Goal: Task Accomplishment & Management: Manage account settings

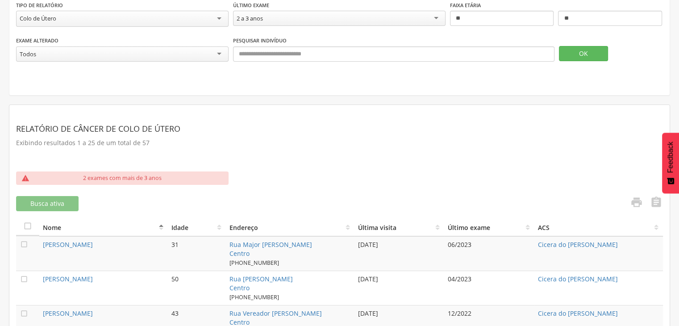
scroll to position [134, 0]
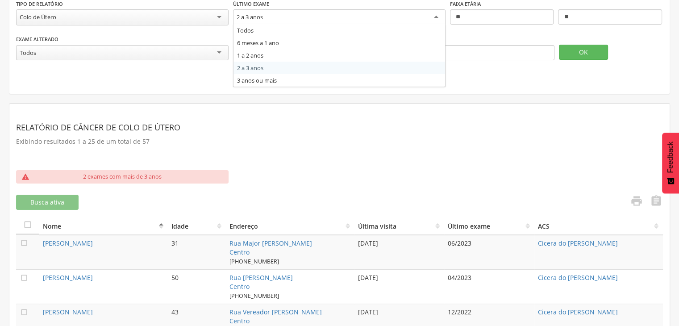
click at [302, 21] on div "2 a 3 anos" at bounding box center [339, 17] width 213 height 16
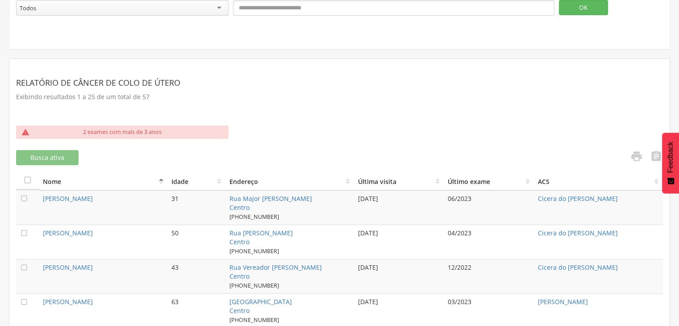
scroll to position [89, 0]
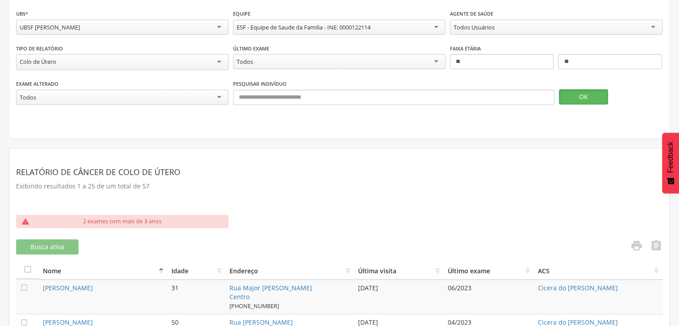
click at [568, 90] on button "OK" at bounding box center [583, 96] width 49 height 15
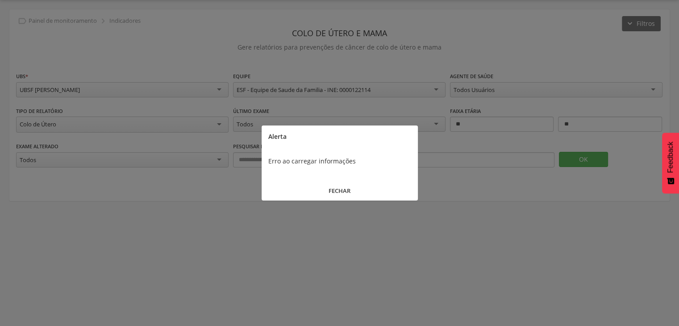
scroll to position [27, 0]
click at [343, 190] on button "FECHAR" at bounding box center [340, 190] width 156 height 19
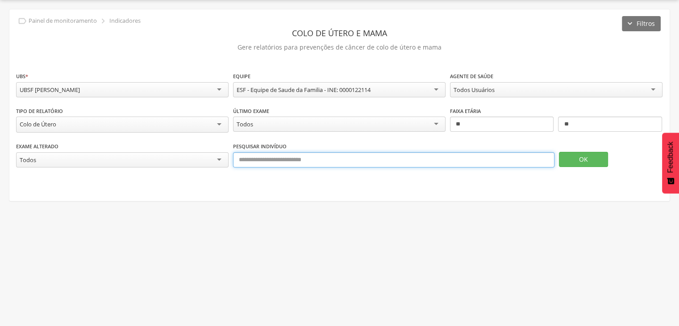
click at [293, 155] on input "text" at bounding box center [394, 159] width 322 height 15
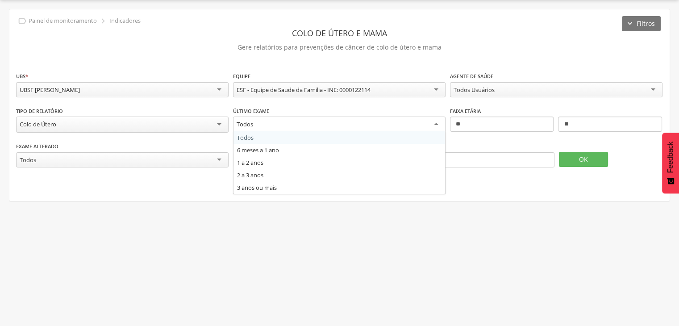
click at [263, 118] on div "Todos" at bounding box center [339, 125] width 213 height 16
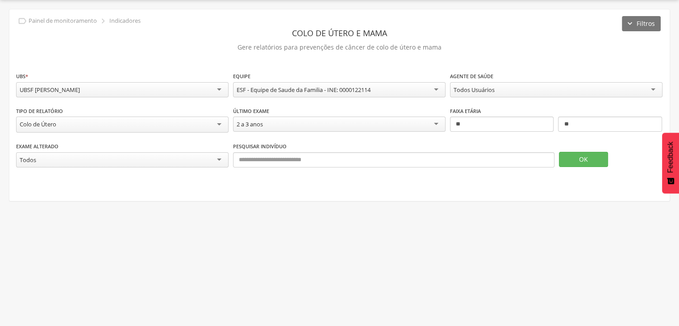
drag, startPoint x: 286, startPoint y: 176, endPoint x: 289, endPoint y: 150, distance: 26.1
click at [289, 150] on div "**********" at bounding box center [339, 105] width 661 height 192
click at [291, 120] on div "2 a 3 anos" at bounding box center [339, 124] width 213 height 15
click at [277, 123] on div "6 meses a 1 ano" at bounding box center [258, 124] width 42 height 8
drag, startPoint x: 270, startPoint y: 136, endPoint x: 268, endPoint y: 117, distance: 19.8
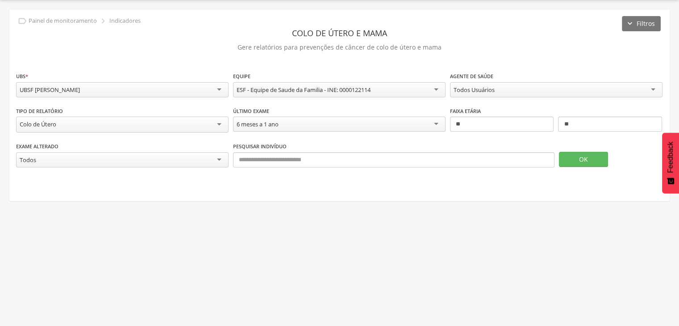
click at [268, 117] on div "6 meses a 1 ano Todos 6 meses a 1 ano 1 a 2 anos 2 a 3 anos 3 anos ou mais" at bounding box center [339, 125] width 213 height 17
click at [286, 122] on div "6 meses a 1 ano" at bounding box center [339, 124] width 213 height 15
click at [258, 151] on fieldset "**********" at bounding box center [339, 123] width 647 height 105
click at [584, 155] on button "OK" at bounding box center [583, 159] width 49 height 15
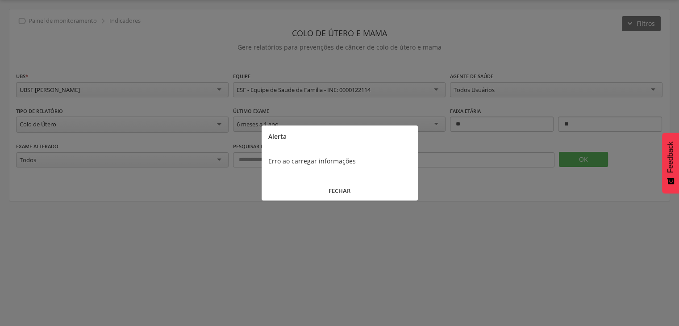
click at [341, 194] on button "FECHAR" at bounding box center [340, 190] width 156 height 19
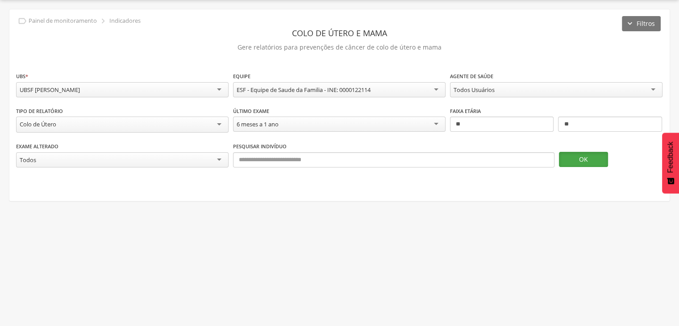
click at [565, 161] on button "OK" at bounding box center [583, 159] width 49 height 15
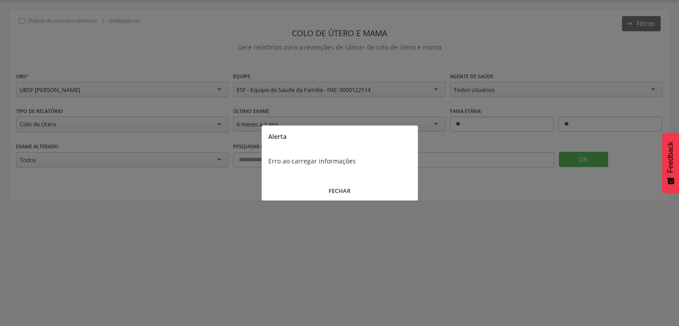
click at [338, 187] on button "FECHAR" at bounding box center [340, 190] width 156 height 19
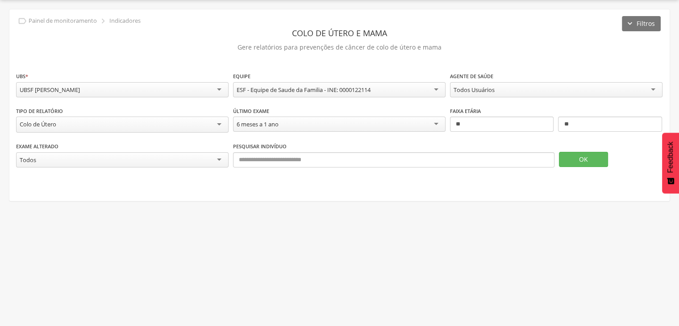
click at [215, 157] on div "Todos" at bounding box center [122, 159] width 213 height 15
click at [91, 162] on div "Não" at bounding box center [122, 160] width 213 height 16
click at [102, 162] on div "Sim" at bounding box center [122, 159] width 213 height 15
click at [123, 123] on div "Colo de Útero" at bounding box center [122, 125] width 213 height 16
click at [130, 138] on div "**********" at bounding box center [339, 123] width 647 height 35
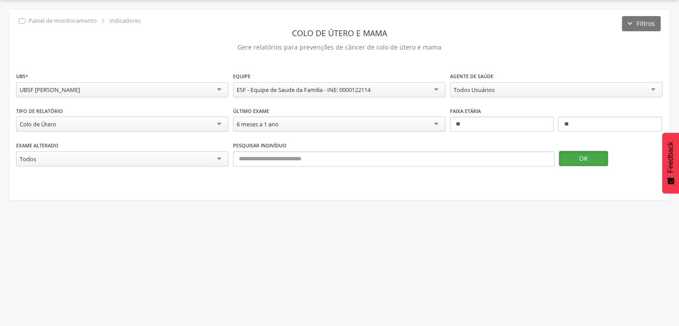
click at [576, 163] on button "OK" at bounding box center [583, 158] width 49 height 15
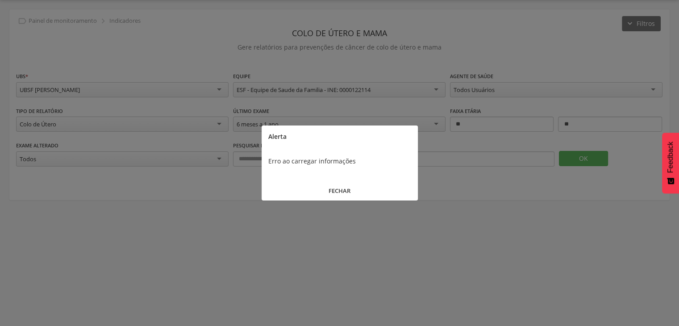
click at [336, 192] on button "FECHAR" at bounding box center [340, 190] width 156 height 19
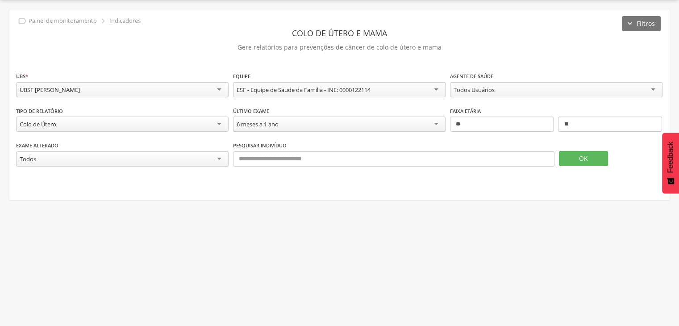
scroll to position [0, 0]
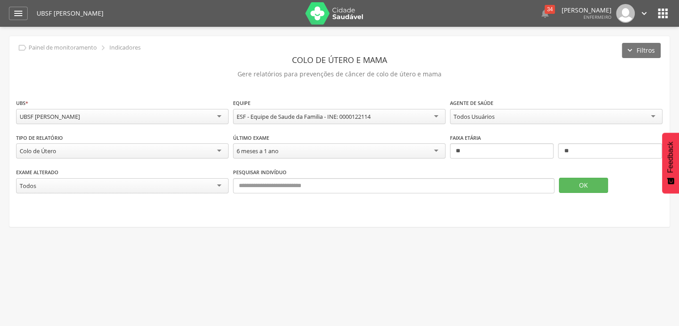
click at [659, 9] on icon "" at bounding box center [663, 13] width 14 height 14
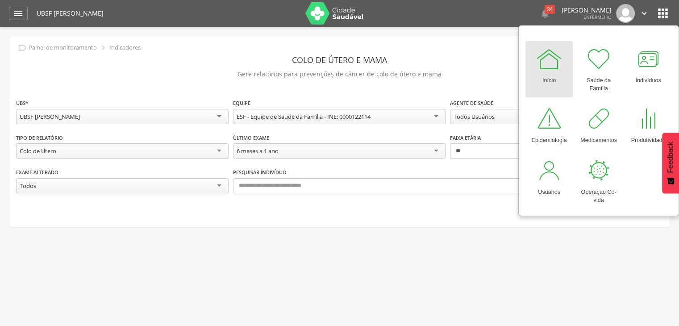
click at [479, 43] on div "**********" at bounding box center [339, 131] width 661 height 191
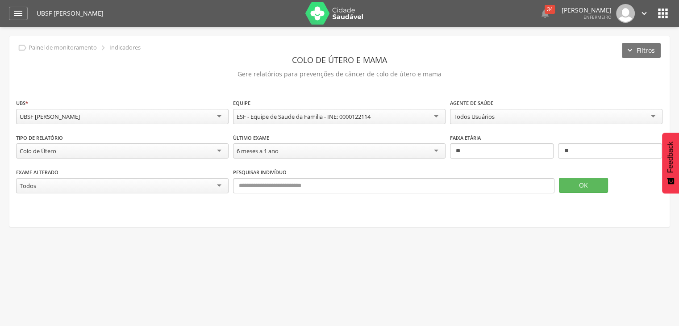
click at [602, 13] on div "[PERSON_NAME] Enfermeiro" at bounding box center [587, 13] width 50 height 13
click at [639, 11] on div " Configurações Sair" at bounding box center [631, 13] width 38 height 19
click at [646, 15] on icon "" at bounding box center [645, 13] width 10 height 10
click at [592, 47] on link "Sair" at bounding box center [613, 51] width 71 height 11
